Goal: Task Accomplishment & Management: Use online tool/utility

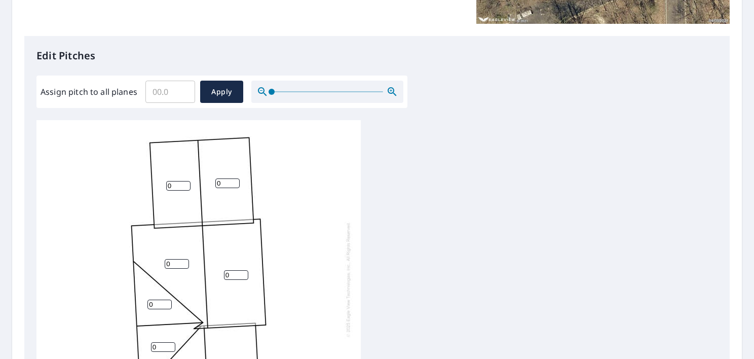
scroll to position [236, 0]
click at [176, 95] on input "Assign pitch to all planes" at bounding box center [170, 92] width 50 height 28
type input "5"
click at [219, 89] on span "Apply" at bounding box center [221, 92] width 27 height 13
type input "5"
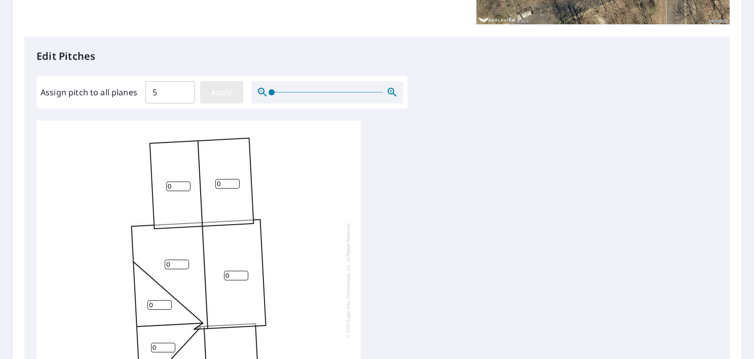
type input "5"
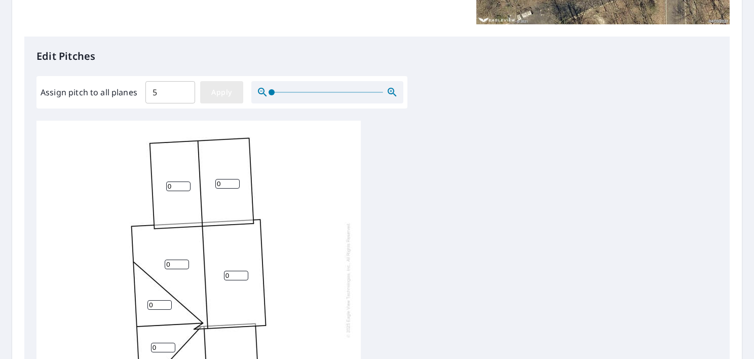
type input "5"
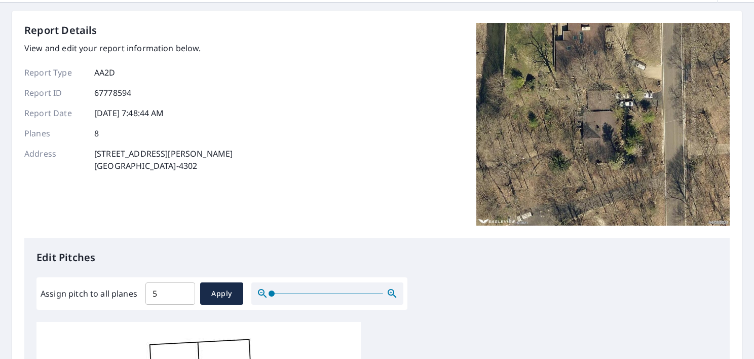
scroll to position [0, 0]
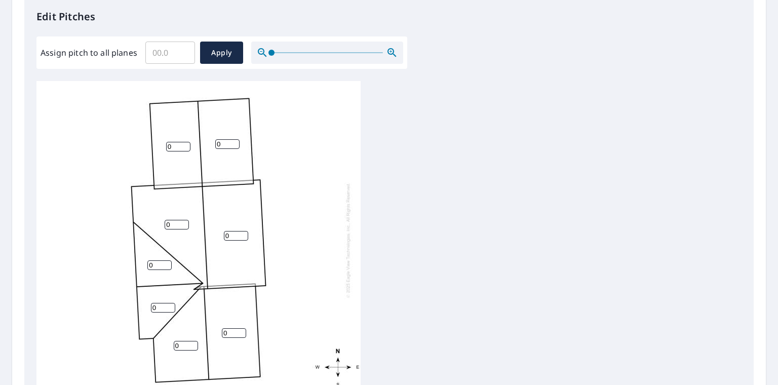
scroll to position [275, 0]
click at [166, 57] on input "Assign pitch to all planes" at bounding box center [170, 53] width 50 height 28
type input "5"
click at [225, 44] on button "Apply" at bounding box center [221, 53] width 43 height 22
type input "5"
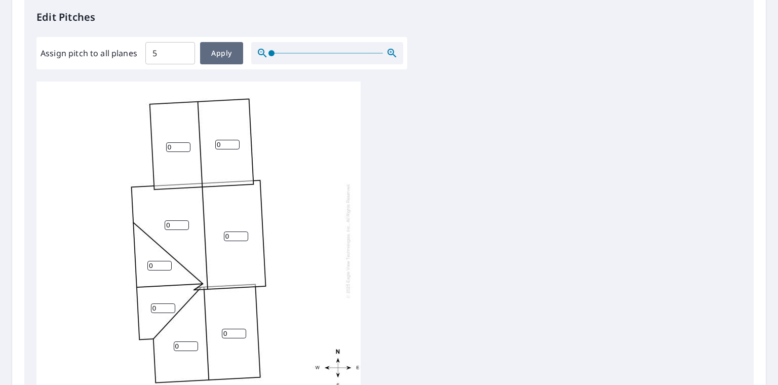
type input "5"
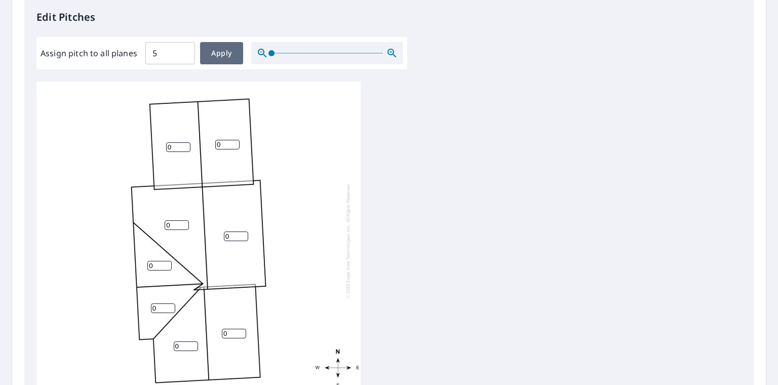
type input "5"
click at [219, 59] on span "Apply" at bounding box center [221, 53] width 27 height 13
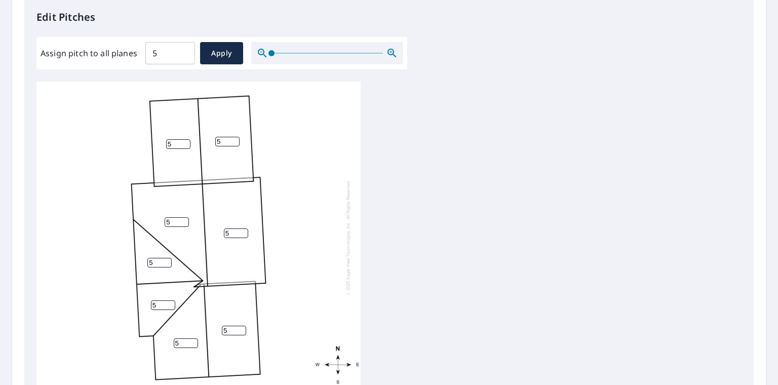
scroll to position [417, 0]
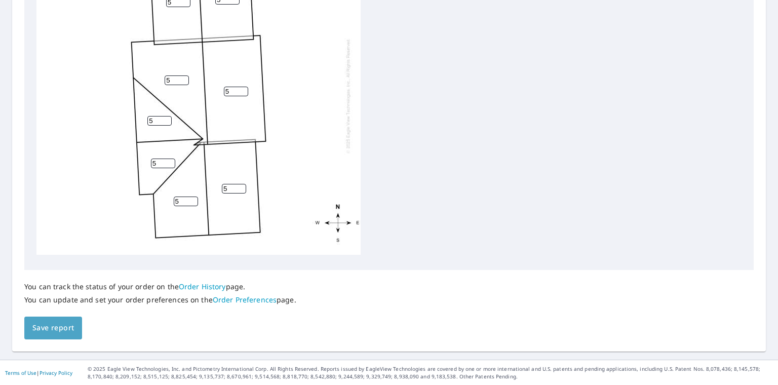
click at [59, 326] on span "Save report" at bounding box center [53, 328] width 42 height 13
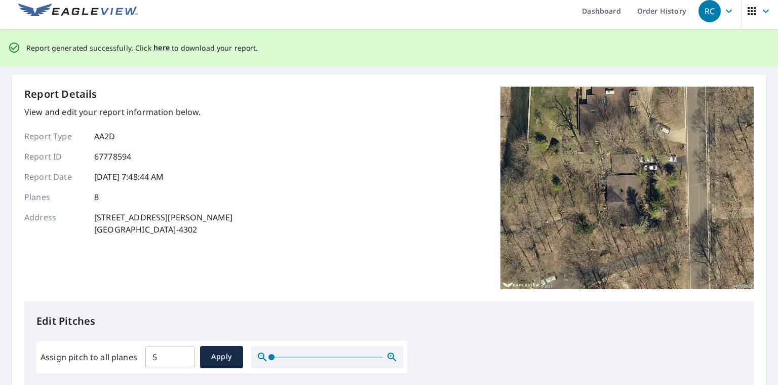
scroll to position [6, 0]
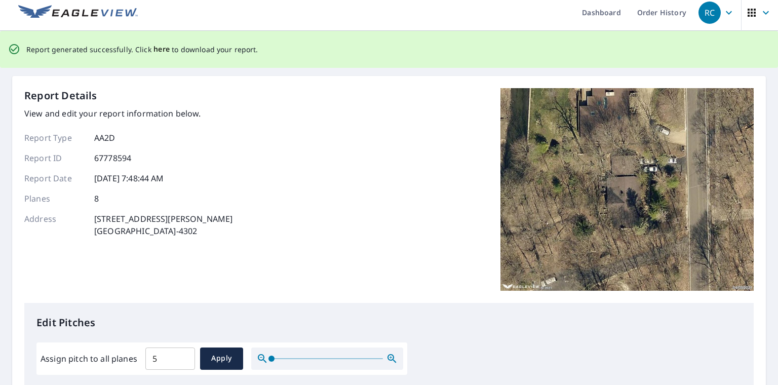
click at [157, 50] on span "here" at bounding box center [162, 49] width 17 height 13
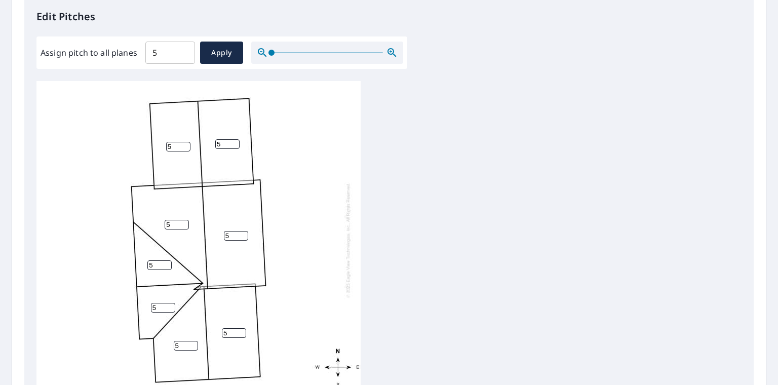
scroll to position [0, 0]
